Goal: Check status: Check status

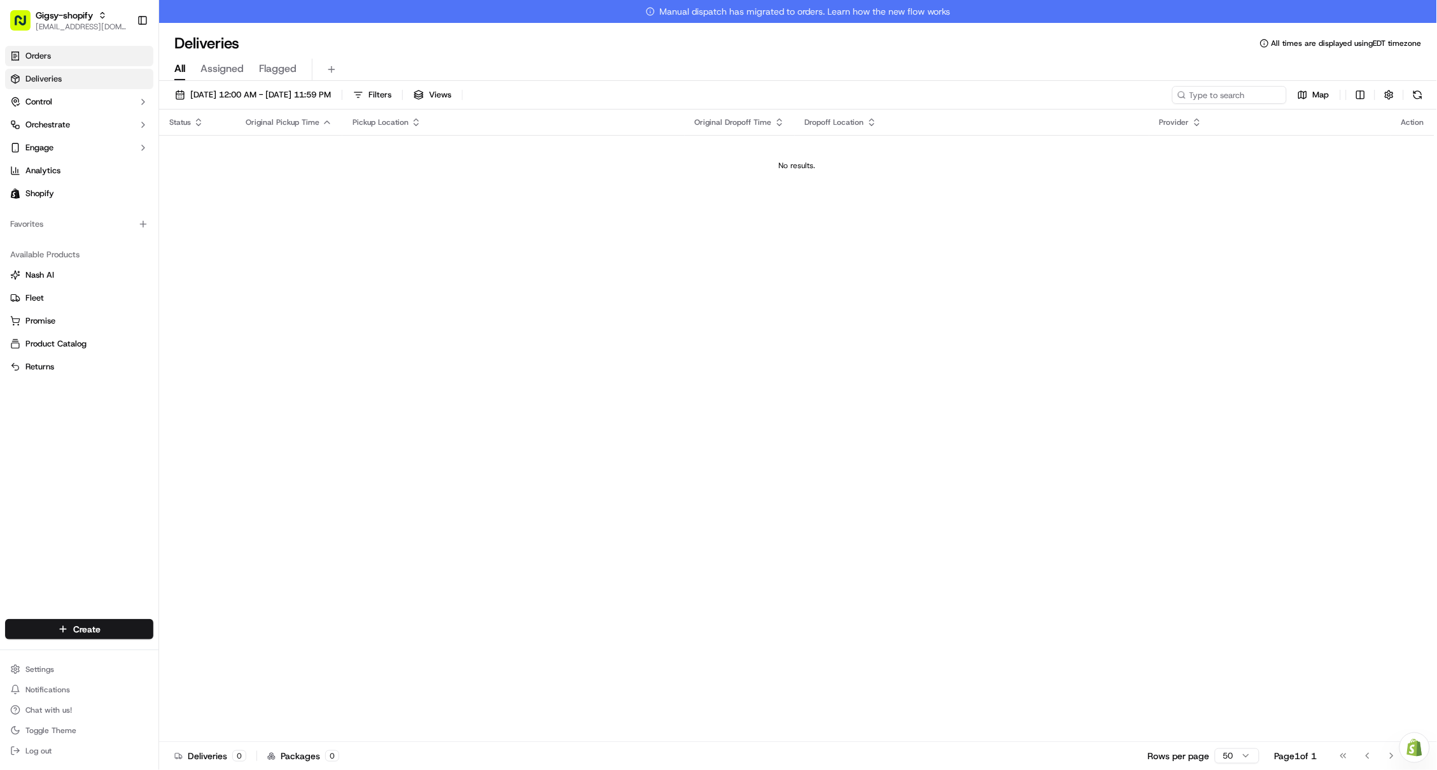
click at [111, 57] on link "Orders" at bounding box center [79, 56] width 148 height 20
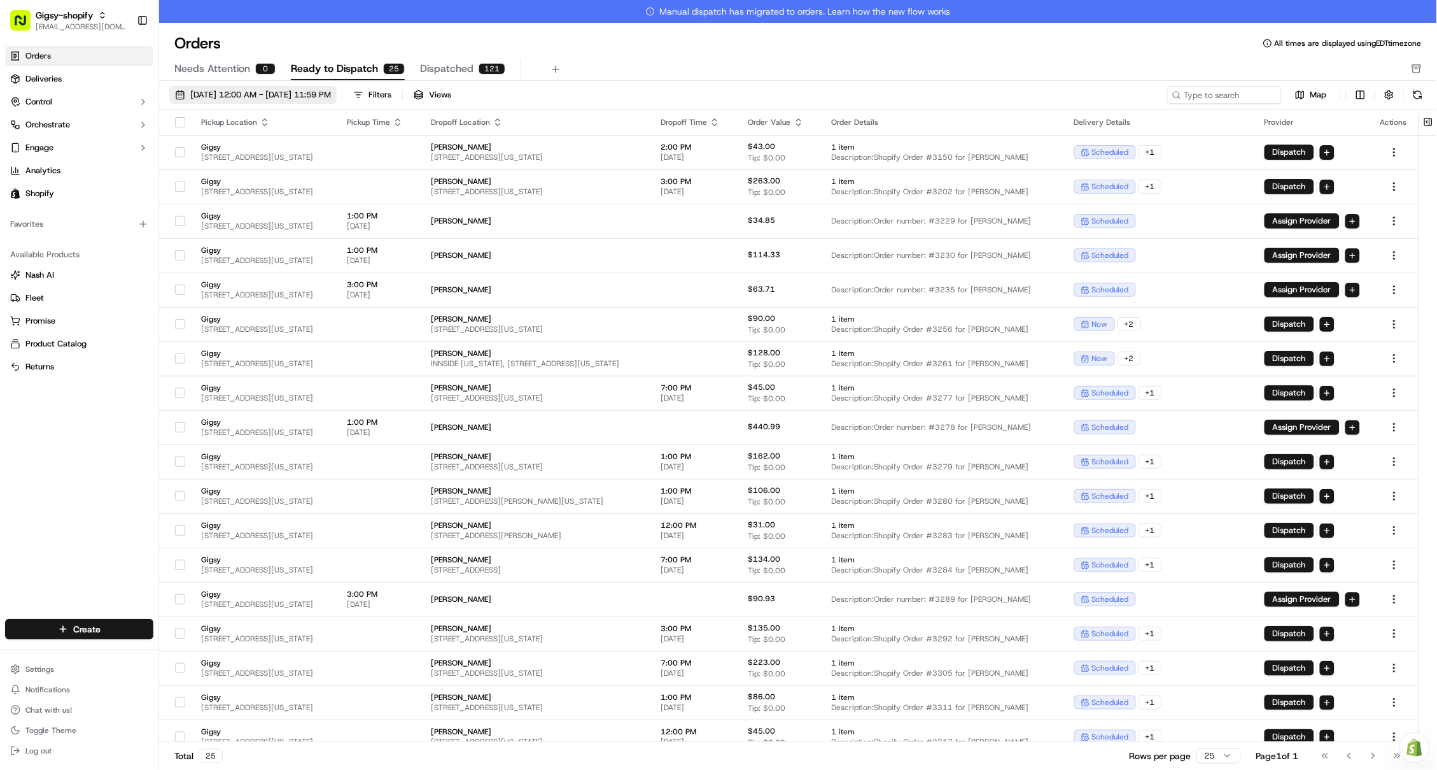
click at [222, 103] on button "[DATE] 12:00 AM - [DATE] 11:59 PM" at bounding box center [252, 95] width 167 height 18
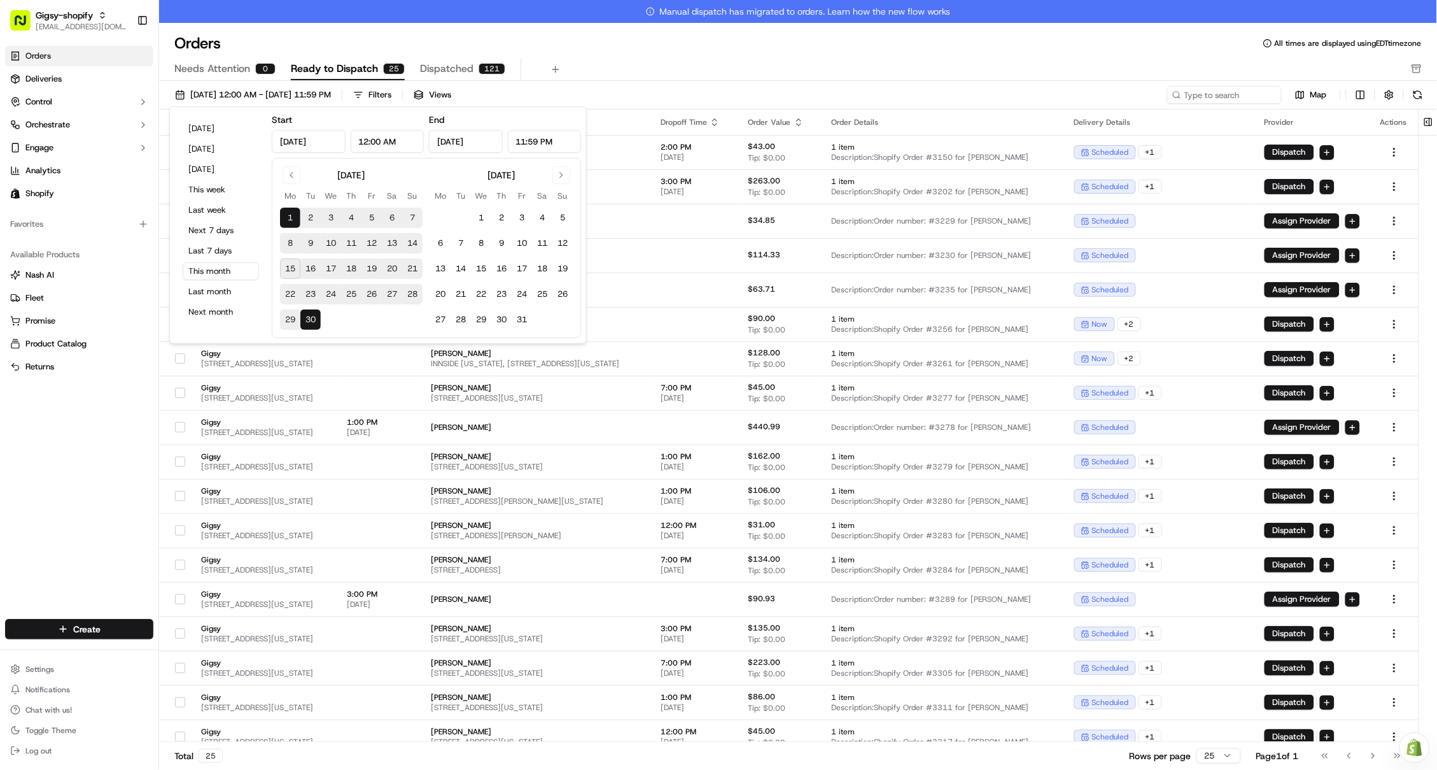
click at [291, 265] on button "15" at bounding box center [290, 268] width 20 height 20
type input "[DATE]"
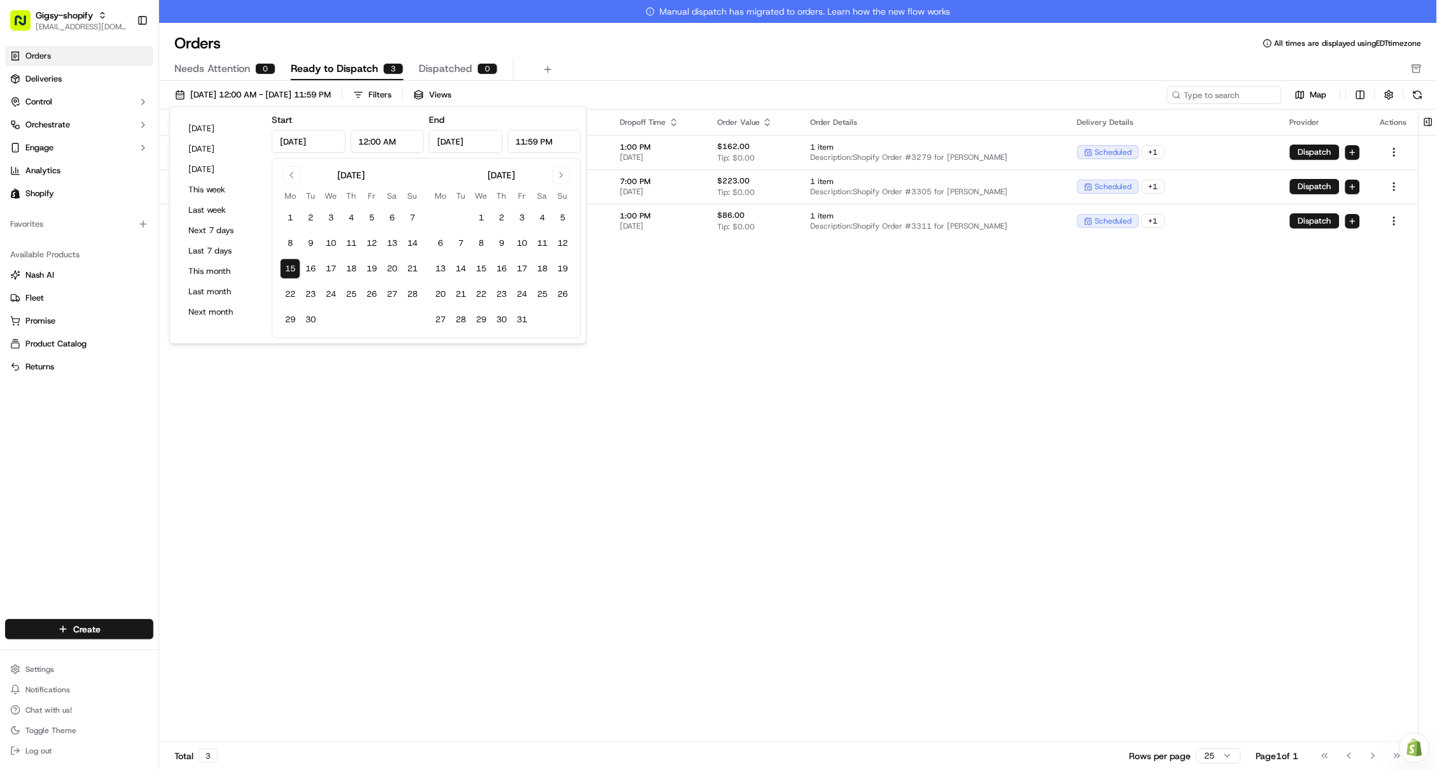
click at [784, 318] on div "Pickup Location Pickup Time Dropoff Location Dropoff Time Order Value Order Det…" at bounding box center [789, 436] width 1260 height 655
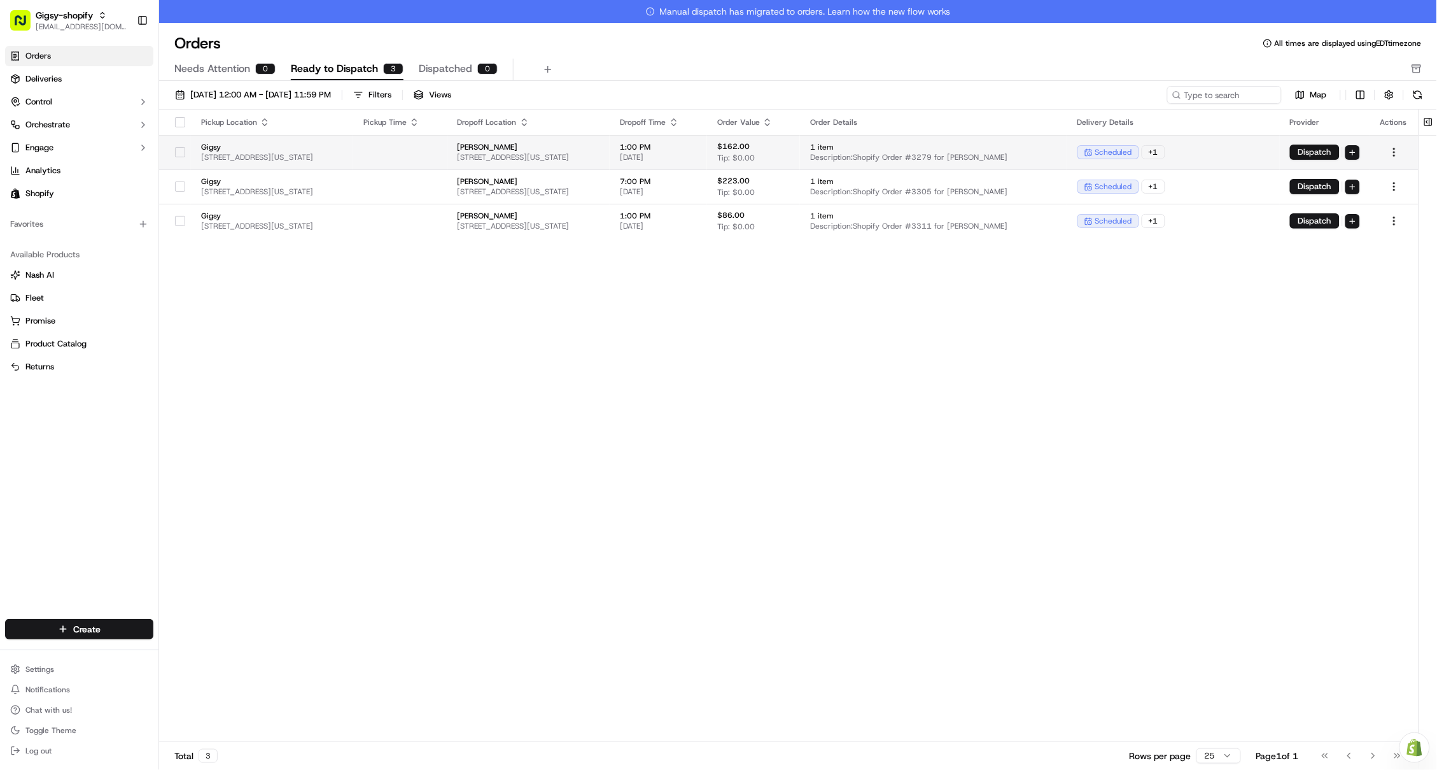
click at [1309, 150] on button "Dispatch" at bounding box center [1315, 151] width 50 height 15
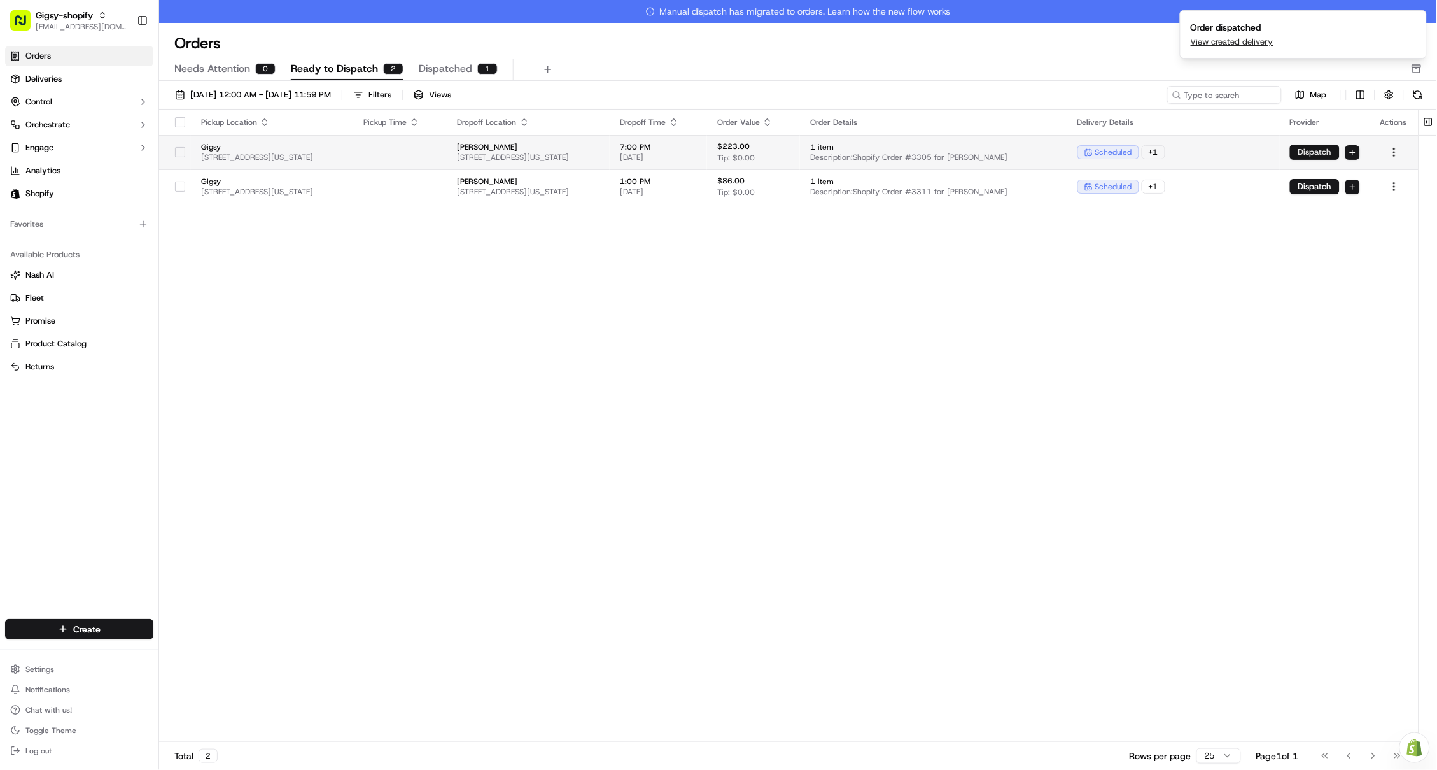
click at [1311, 154] on button "Dispatch" at bounding box center [1315, 151] width 50 height 15
click at [1317, 153] on button "Dispatch" at bounding box center [1315, 151] width 50 height 15
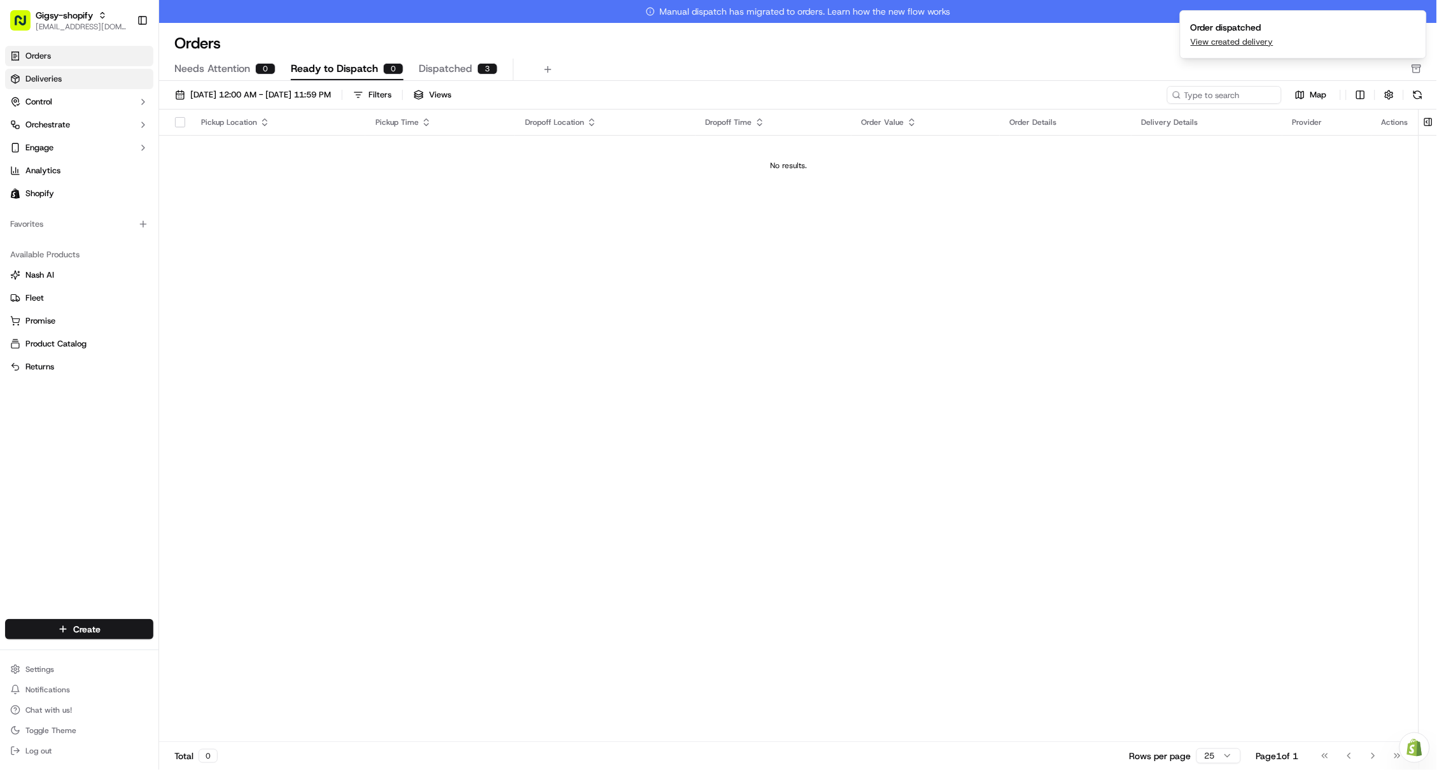
click at [41, 81] on span "Deliveries" at bounding box center [43, 78] width 36 height 11
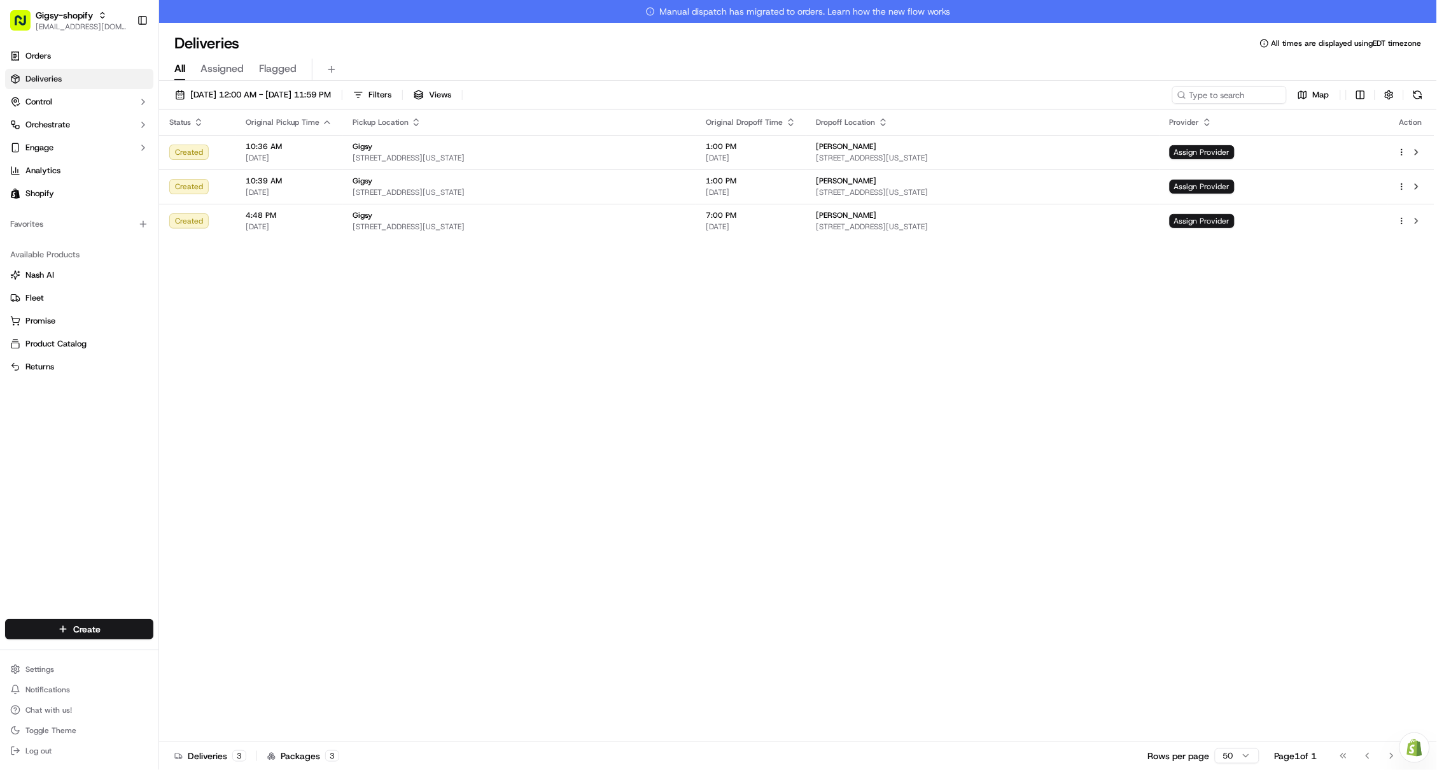
click at [81, 59] on link "Orders" at bounding box center [79, 56] width 148 height 20
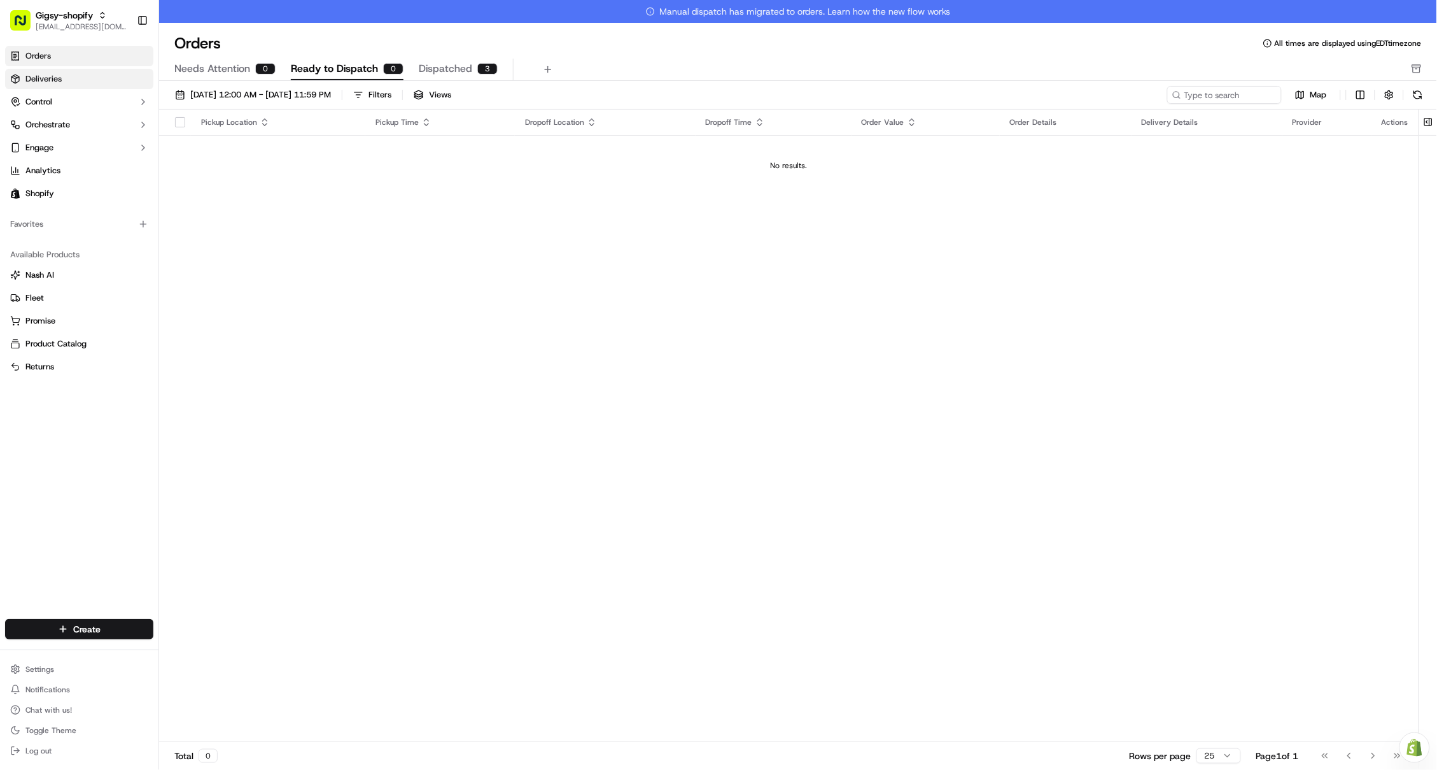
click at [98, 77] on link "Deliveries" at bounding box center [79, 79] width 148 height 20
